Goal: Find specific page/section: Find specific page/section

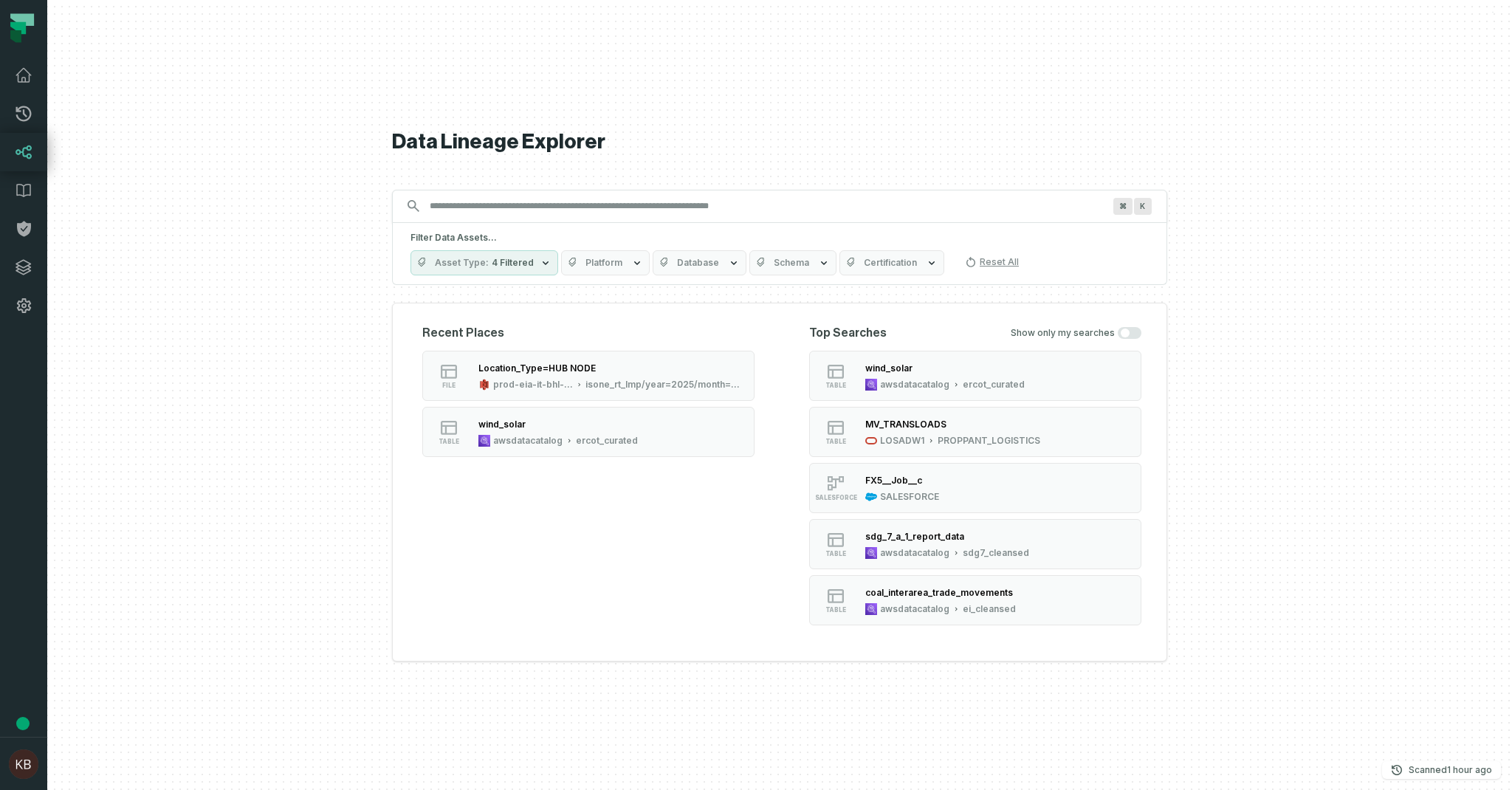
click at [1494, 4] on div at bounding box center [779, 395] width 1464 height 790
click at [989, 491] on button "SALESFORCE FX5__Job__c SALESFORCE" at bounding box center [975, 488] width 332 height 50
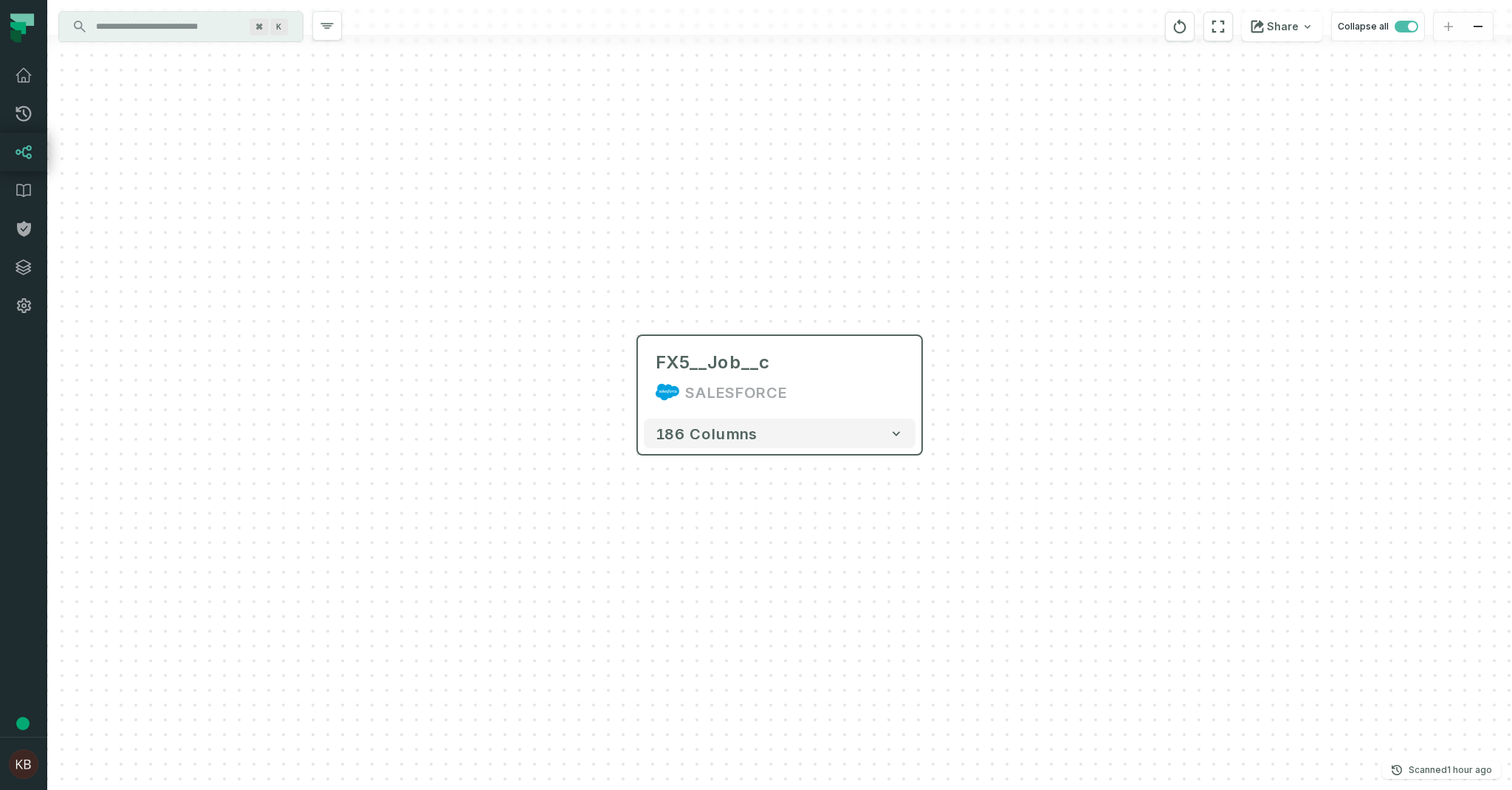
click at [746, 413] on div "186 columns" at bounding box center [779, 433] width 283 height 41
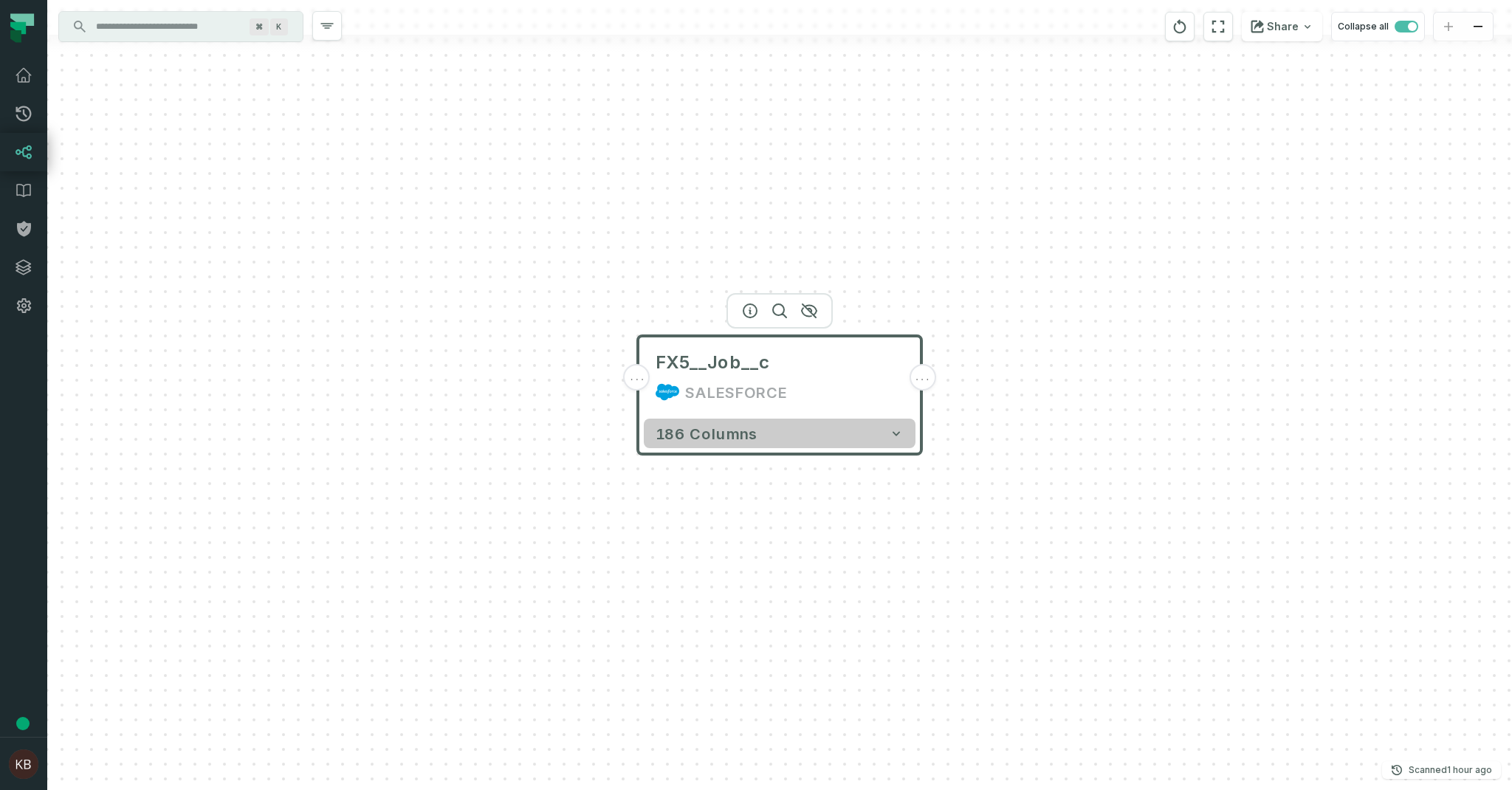
click at [754, 433] on button "186 columns" at bounding box center [779, 434] width 272 height 30
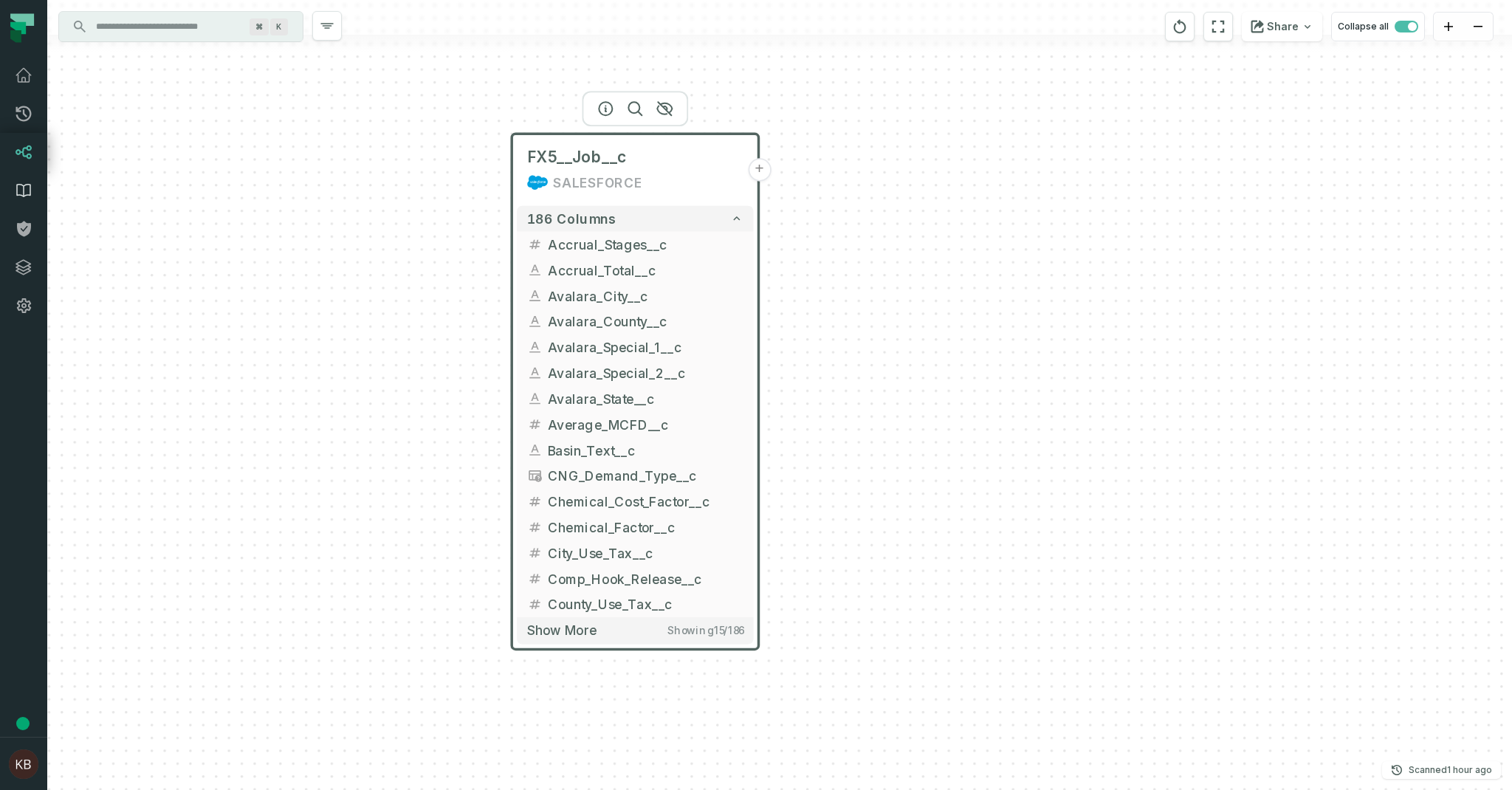
click at [24, 195] on icon at bounding box center [24, 191] width 13 height 12
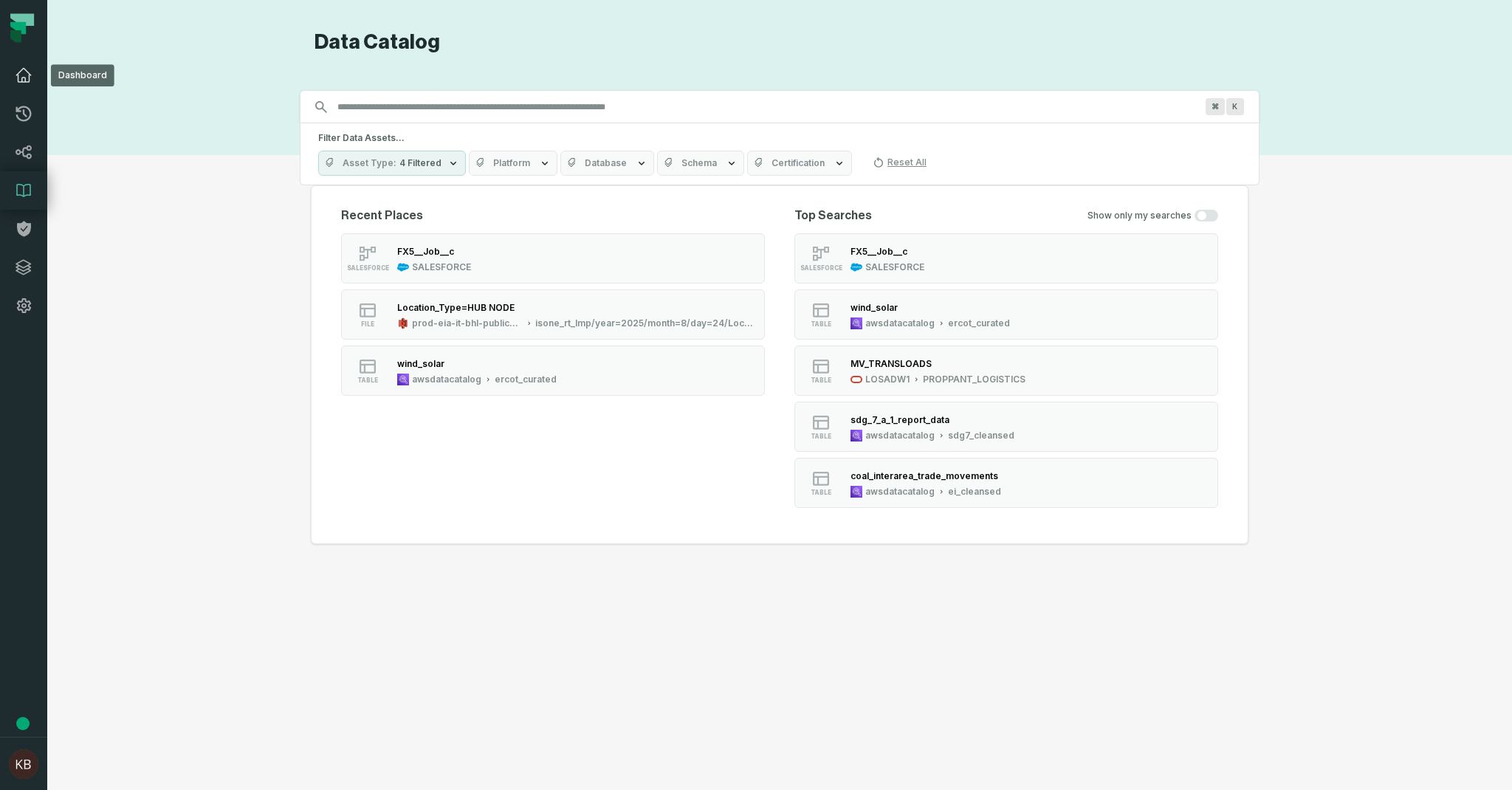
click at [13, 78] on link "Dashboard" at bounding box center [24, 75] width 48 height 39
click at [21, 78] on icon at bounding box center [24, 76] width 15 height 13
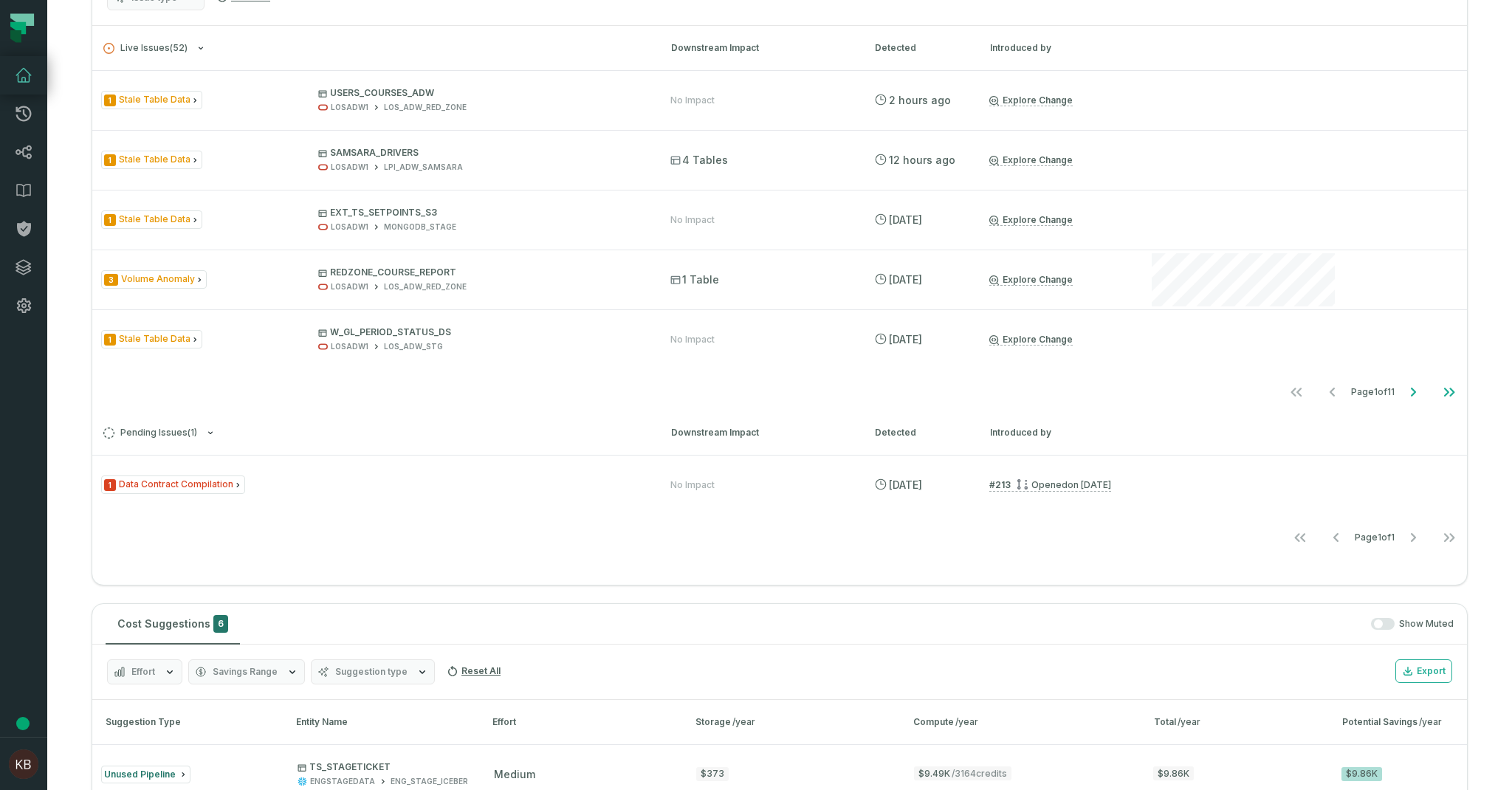
scroll to position [517, 0]
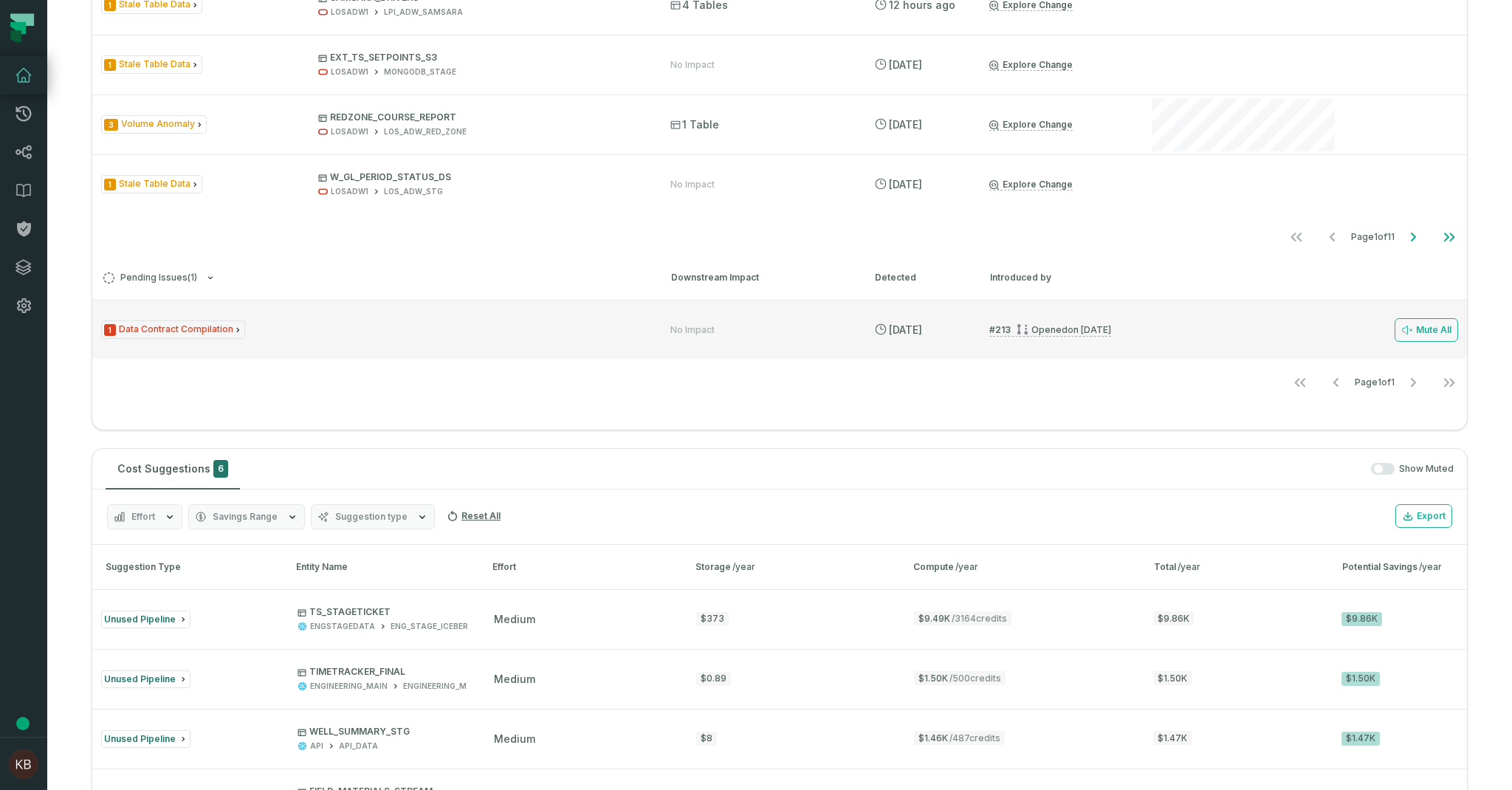
click at [171, 326] on span "1 Data Contract Compilation" at bounding box center [172, 329] width 144 height 18
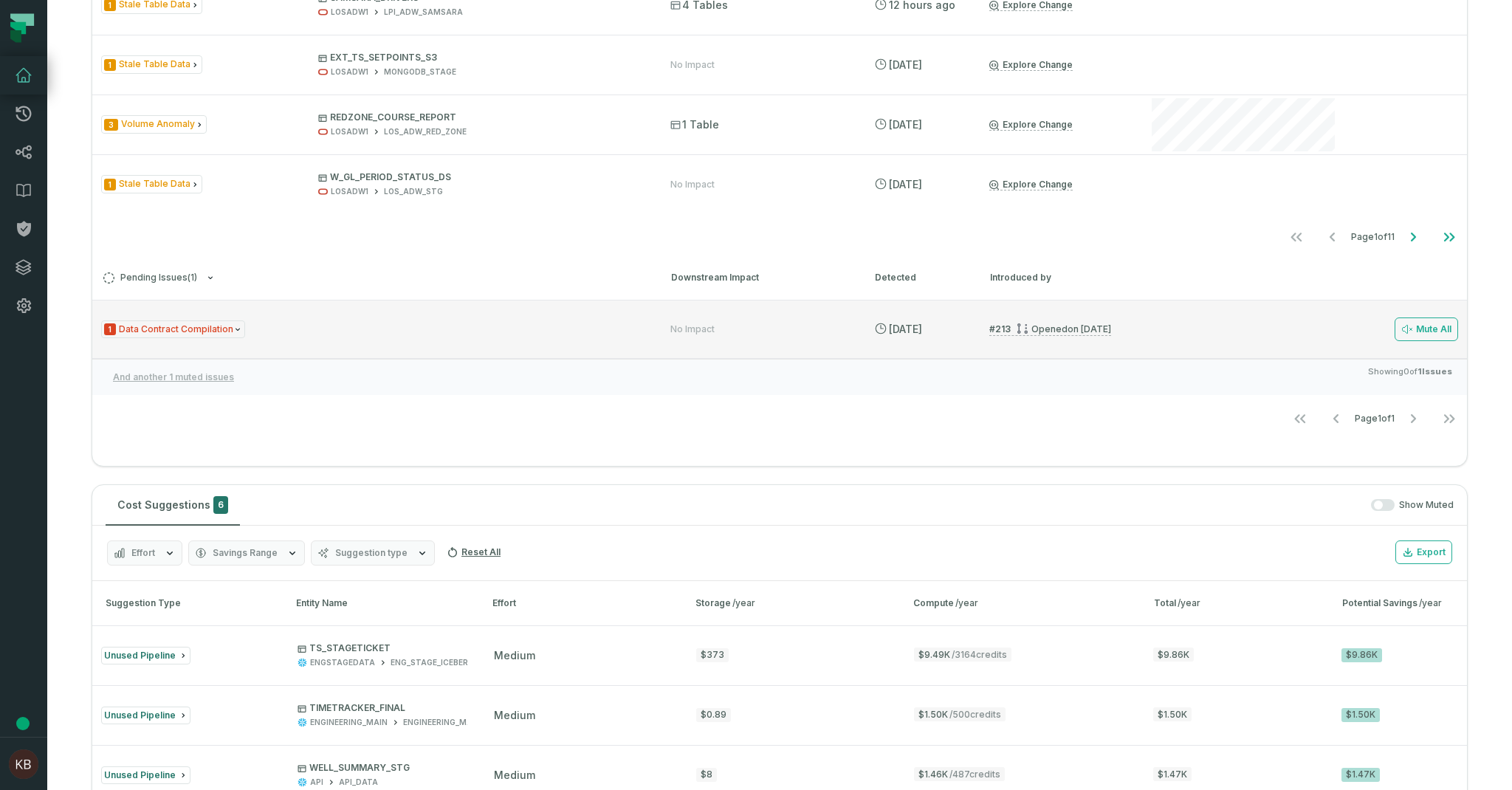
click at [172, 327] on span "1 Data Contract Compilation" at bounding box center [172, 329] width 144 height 18
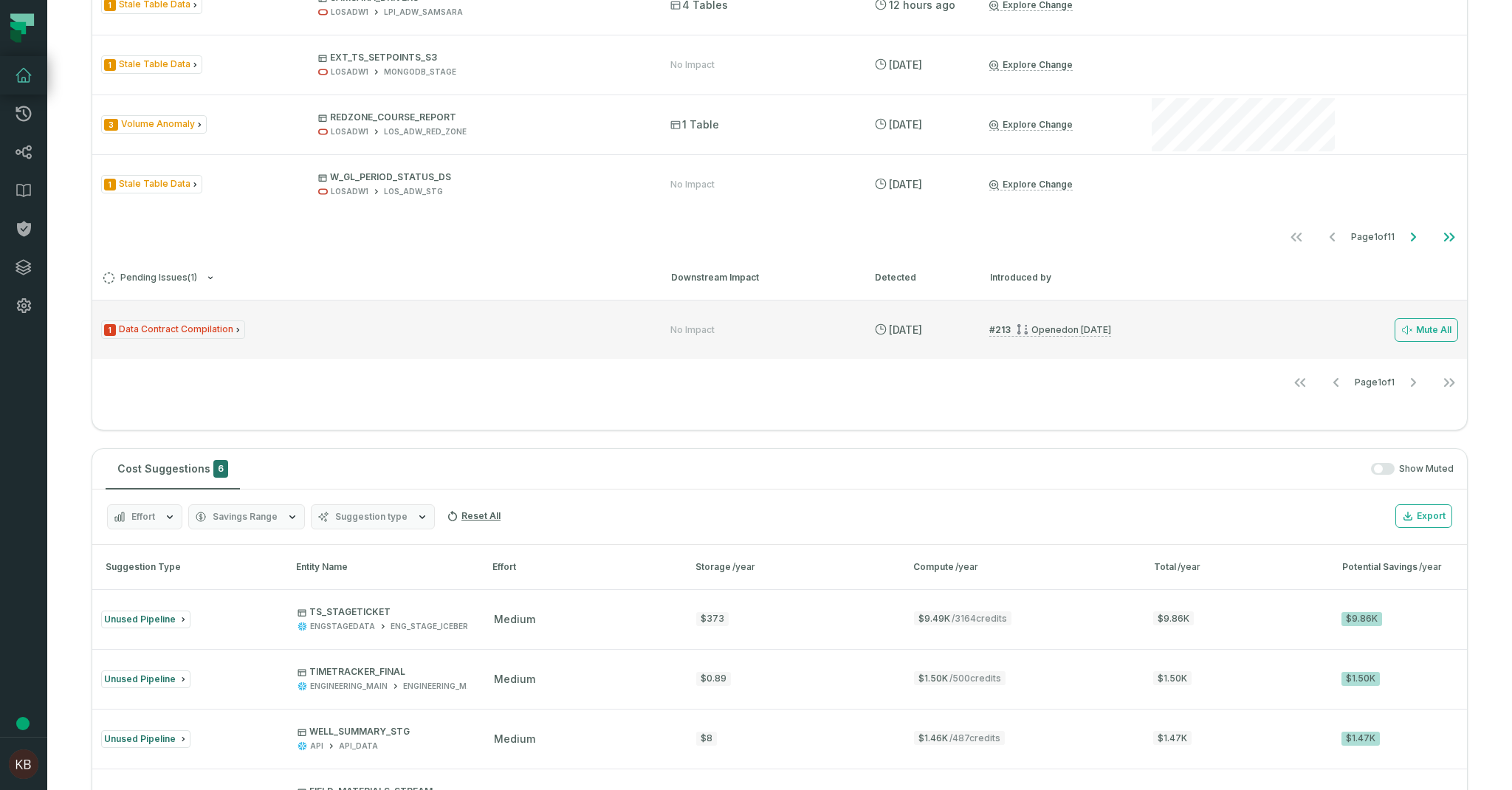
click at [202, 328] on span "1 Data Contract Compilation" at bounding box center [172, 329] width 144 height 18
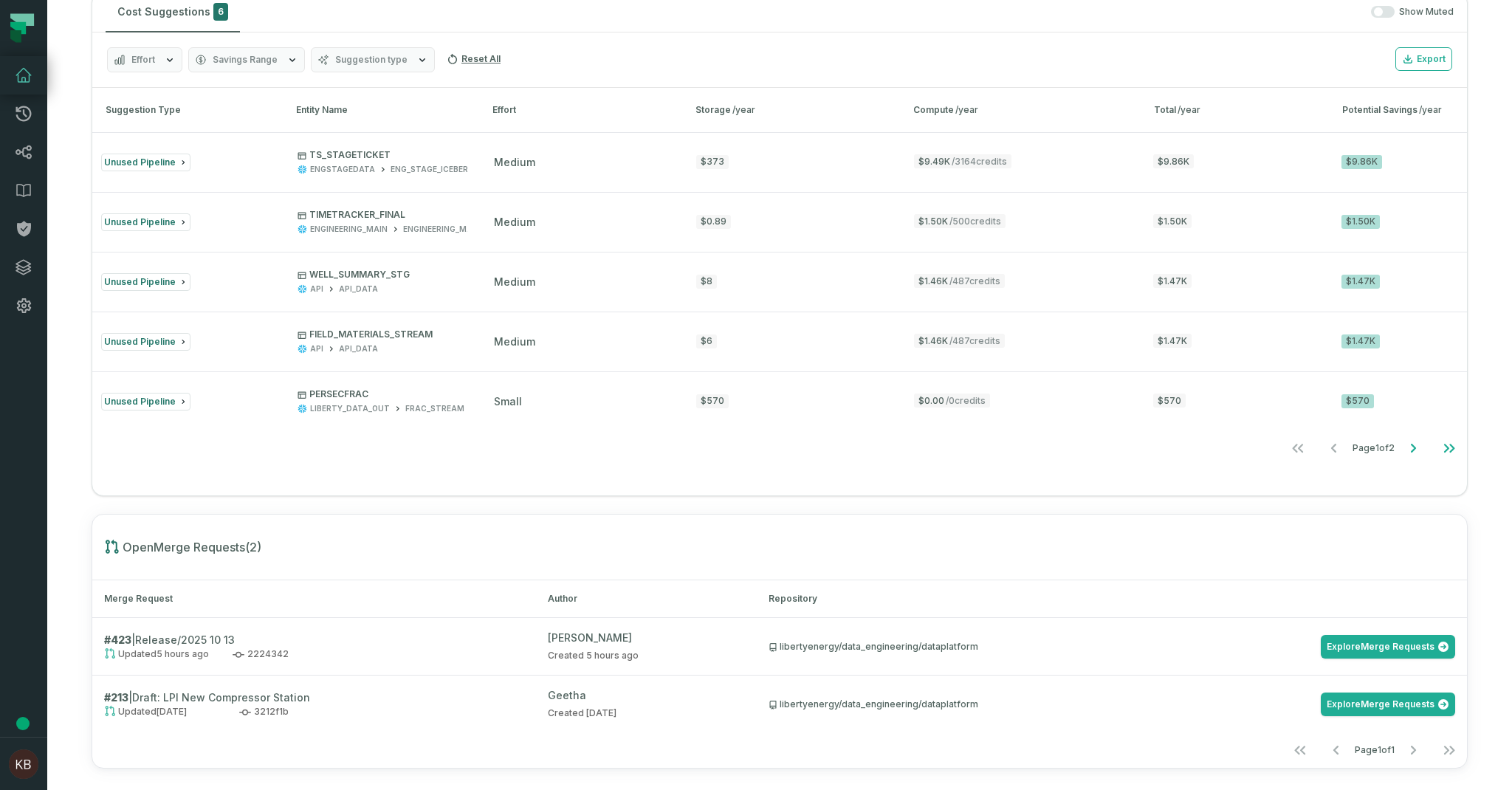
scroll to position [1011, 0]
